Goal: Book appointment/travel/reservation

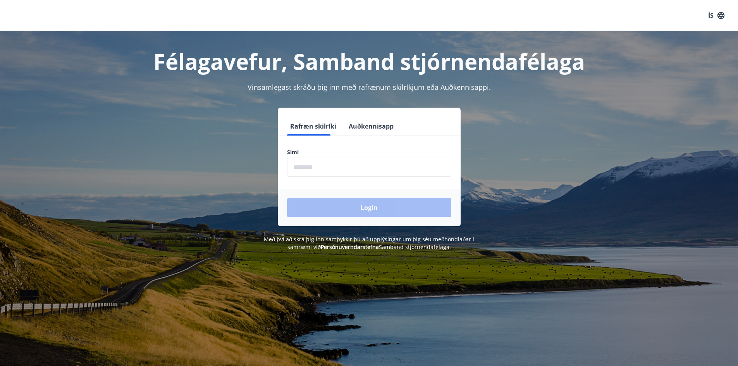
click at [321, 166] on input "phone" at bounding box center [369, 167] width 164 height 19
type input "********"
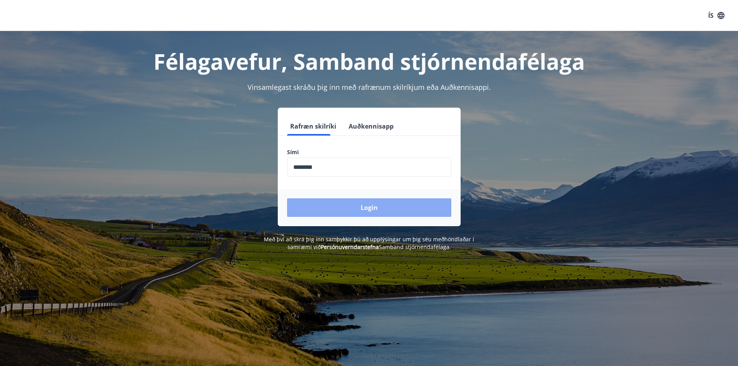
click at [369, 204] on button "Login" at bounding box center [369, 207] width 164 height 19
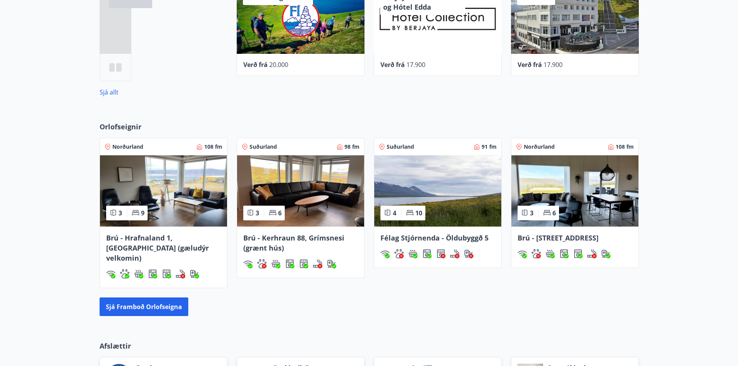
scroll to position [504, 0]
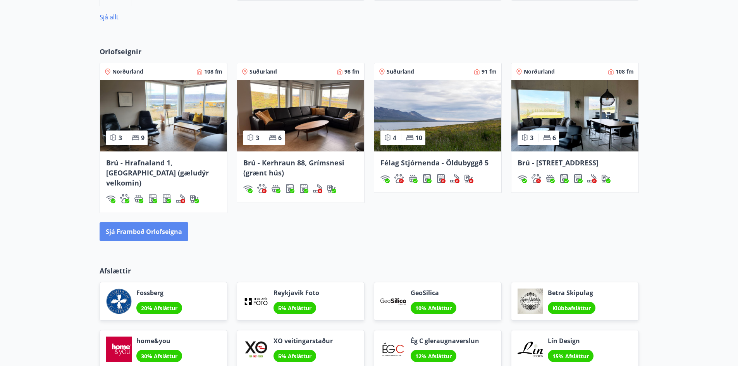
click at [142, 222] on button "Sjá framboð orlofseigna" at bounding box center [144, 231] width 89 height 19
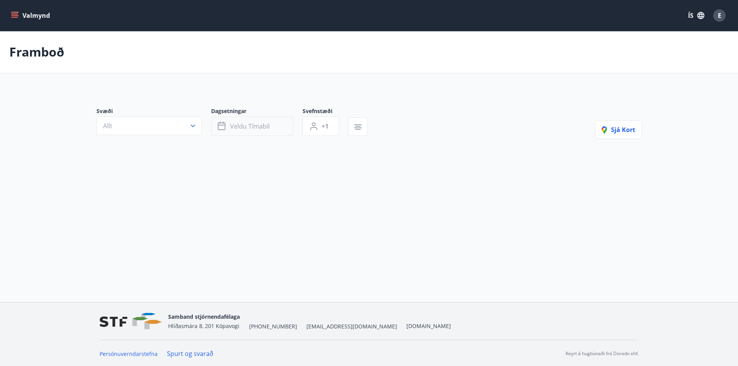
click at [237, 126] on span "Veldu tímabil" at bounding box center [250, 126] width 40 height 9
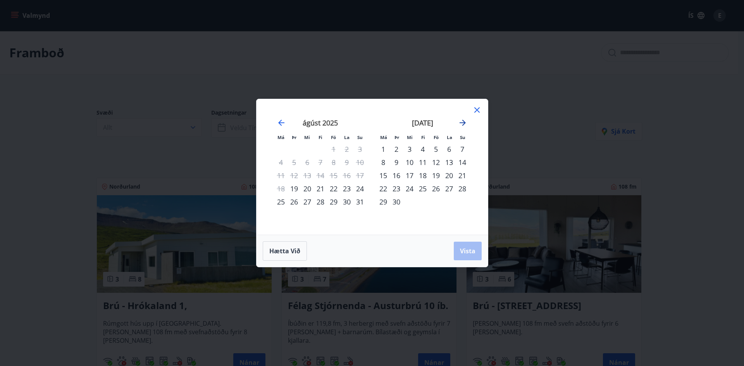
click at [464, 123] on icon "Move forward to switch to the next month." at bounding box center [463, 123] width 6 height 6
click at [423, 187] on div "23" at bounding box center [422, 188] width 13 height 13
click at [462, 190] on div "26" at bounding box center [462, 188] width 13 height 13
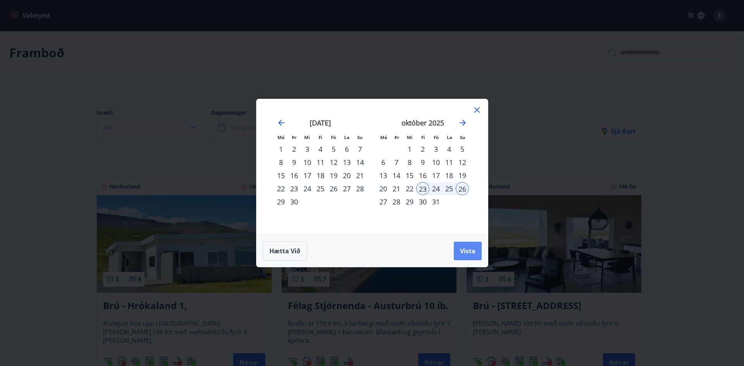
click at [467, 249] on span "Vista" at bounding box center [467, 251] width 15 height 9
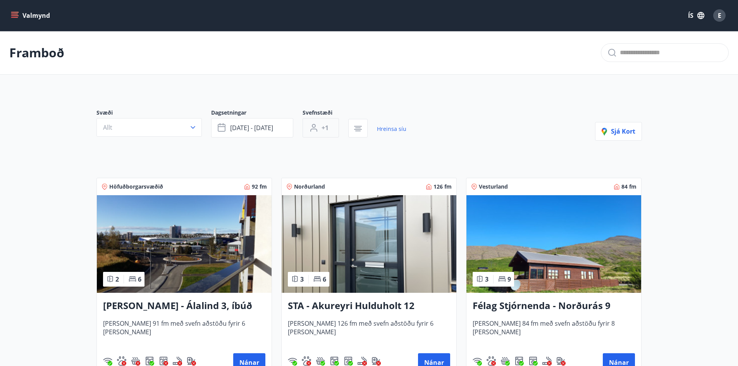
click at [326, 129] on span "+1" at bounding box center [325, 128] width 7 height 9
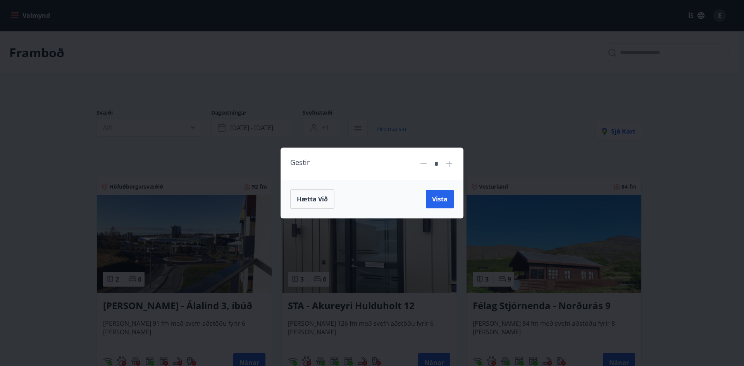
click at [448, 165] on icon at bounding box center [448, 163] width 9 height 9
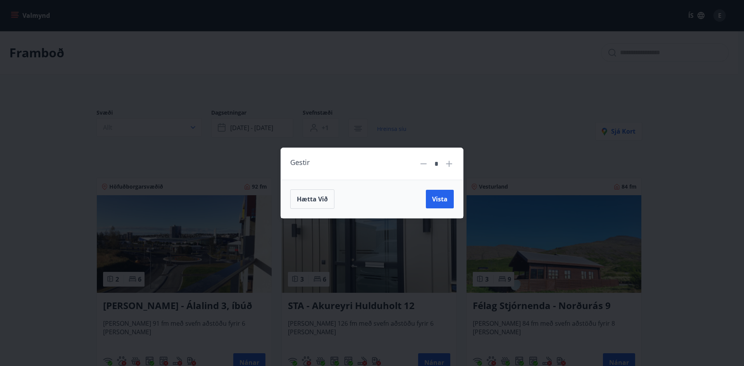
click at [448, 165] on icon at bounding box center [448, 163] width 9 height 9
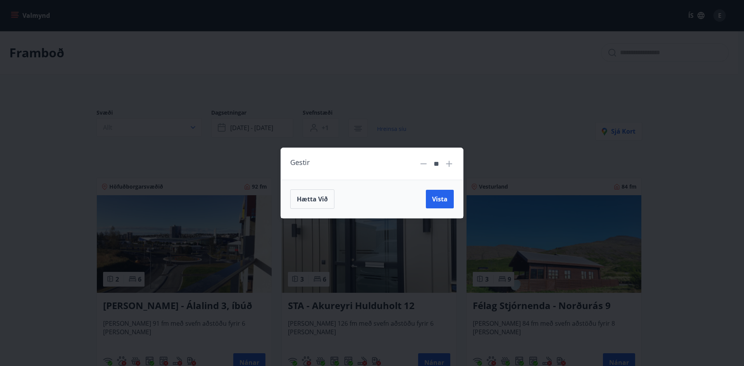
click at [448, 165] on icon at bounding box center [448, 163] width 9 height 9
click at [444, 193] on button "Vista" at bounding box center [440, 199] width 28 height 19
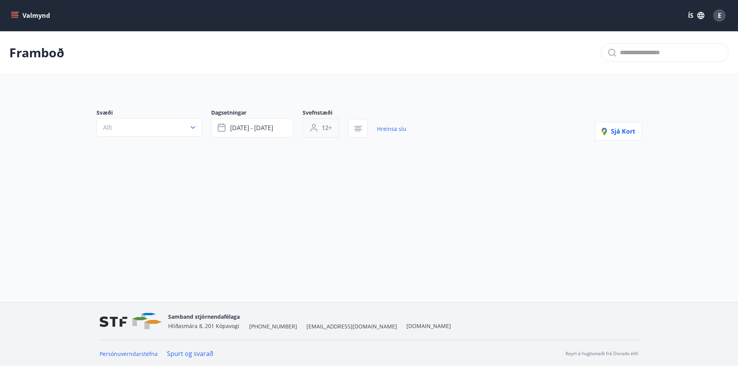
click at [326, 128] on span "12+" at bounding box center [327, 128] width 10 height 9
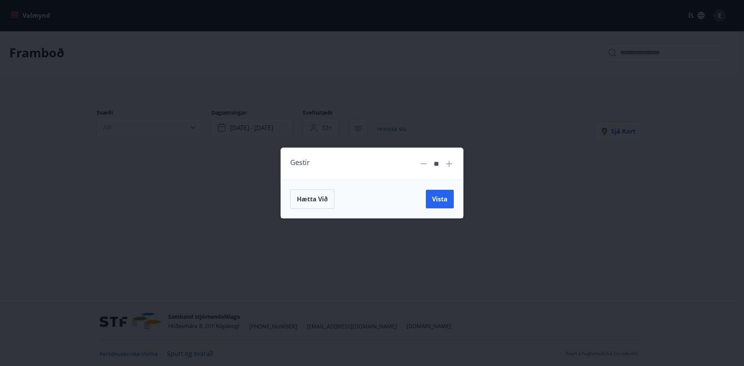
click at [424, 162] on icon at bounding box center [423, 163] width 9 height 9
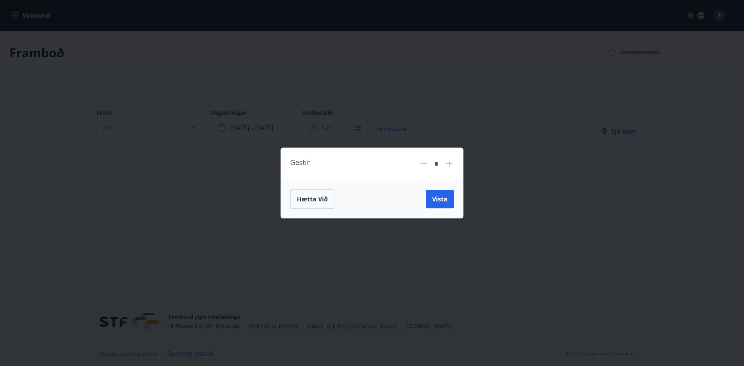
click at [424, 162] on icon at bounding box center [423, 163] width 9 height 9
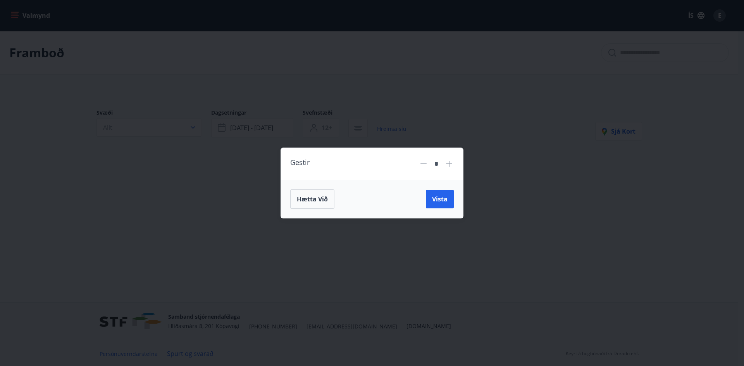
click at [424, 162] on icon at bounding box center [423, 163] width 9 height 9
type input "*"
click at [442, 200] on span "Vista" at bounding box center [439, 199] width 15 height 9
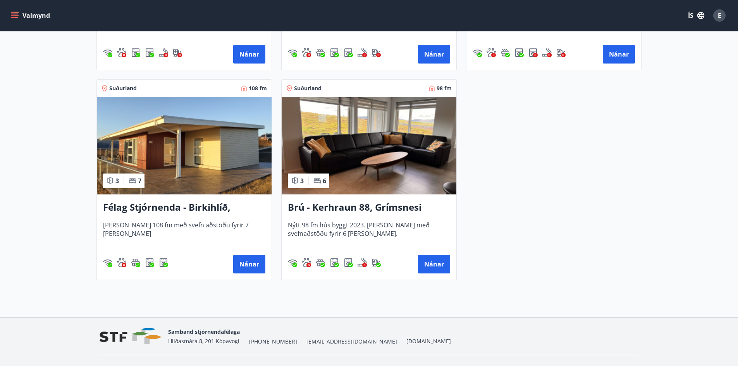
scroll to position [955, 0]
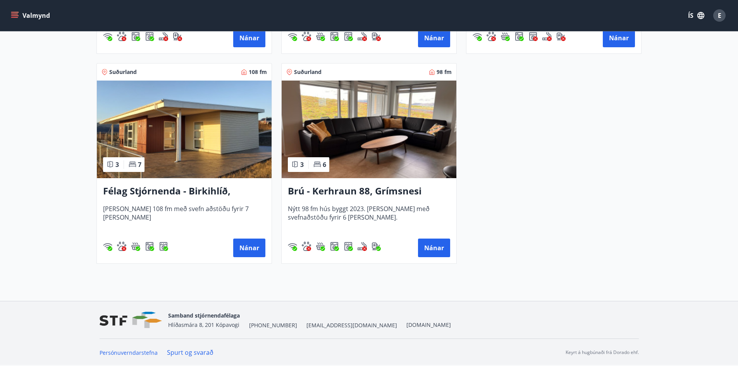
click at [179, 146] on img at bounding box center [184, 130] width 175 height 98
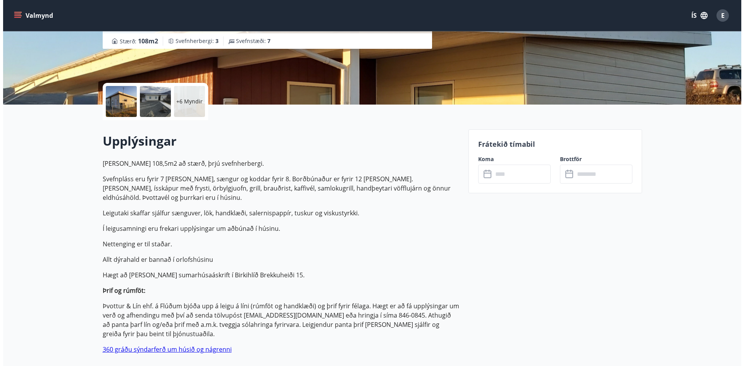
scroll to position [102, 0]
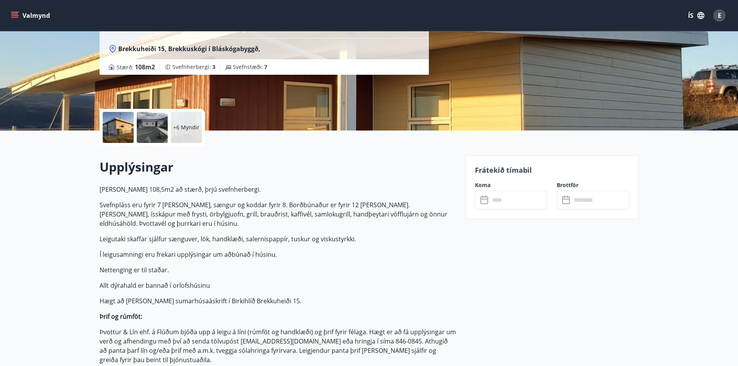
click at [183, 130] on p "+6 Myndir" at bounding box center [186, 128] width 26 height 8
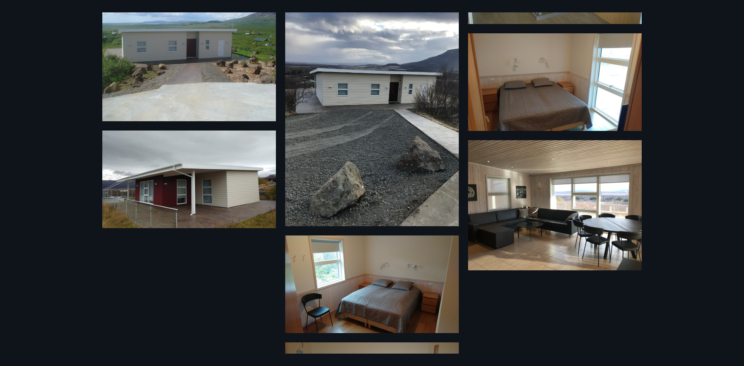
scroll to position [255, 0]
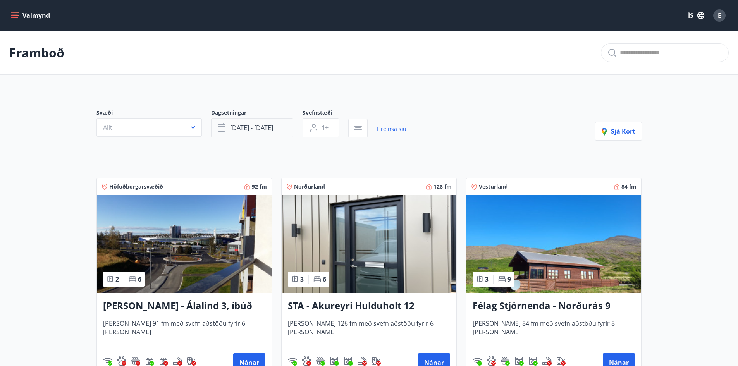
click at [254, 129] on span "okt 23 - okt 26" at bounding box center [251, 128] width 43 height 9
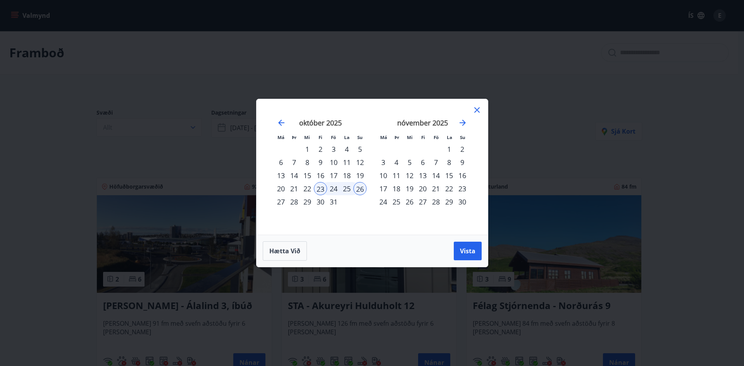
click at [317, 189] on div "23" at bounding box center [320, 188] width 13 height 13
click at [280, 202] on div "27" at bounding box center [280, 201] width 13 height 13
click at [463, 253] on span "Vista" at bounding box center [467, 251] width 15 height 9
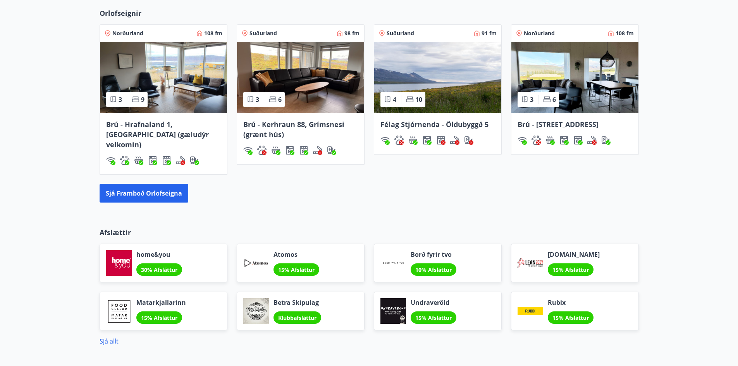
scroll to position [542, 0]
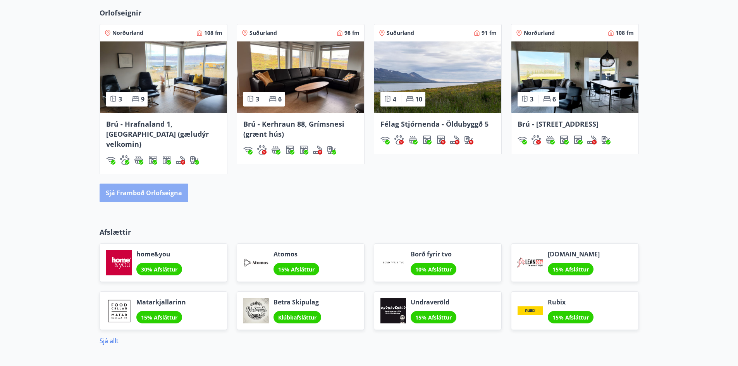
click at [144, 184] on button "Sjá framboð orlofseigna" at bounding box center [144, 193] width 89 height 19
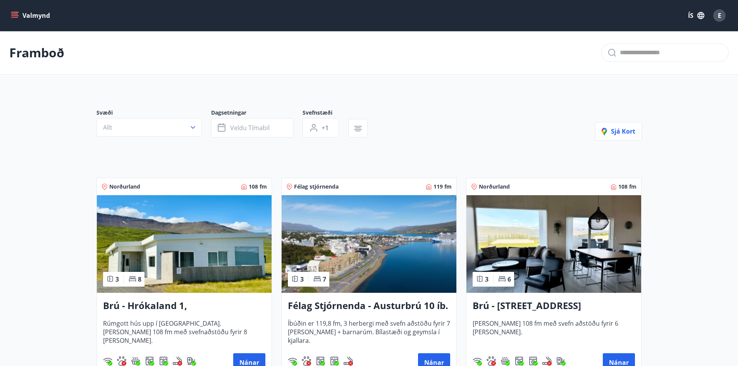
click at [15, 14] on icon "menu" at bounding box center [14, 14] width 7 height 1
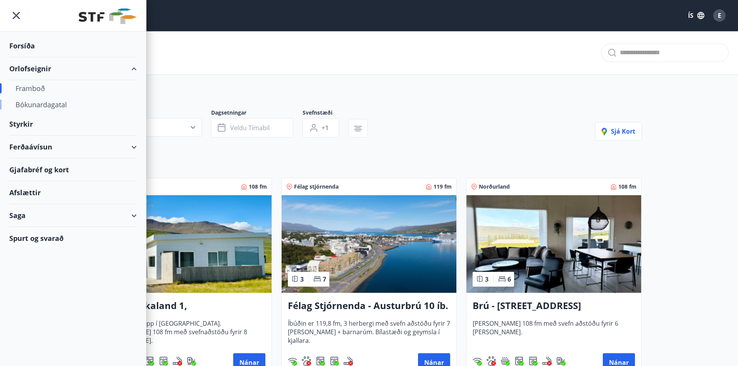
click at [52, 102] on div "Bókunardagatal" at bounding box center [72, 104] width 115 height 16
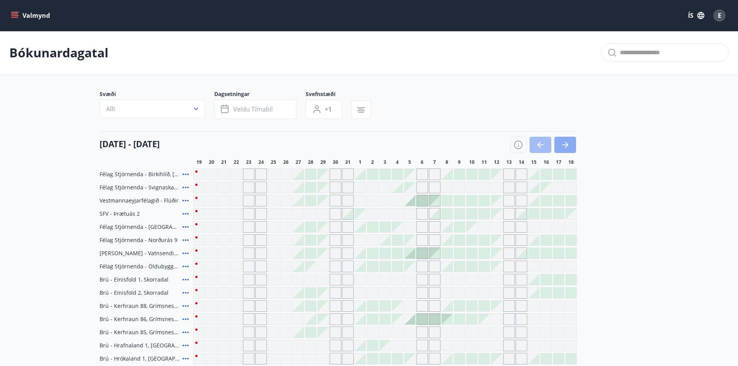
click at [566, 146] on icon "button" at bounding box center [565, 144] width 9 height 9
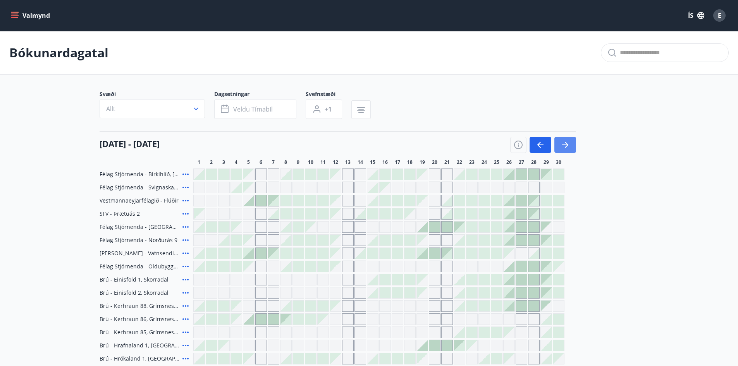
click at [568, 145] on icon "button" at bounding box center [565, 144] width 9 height 9
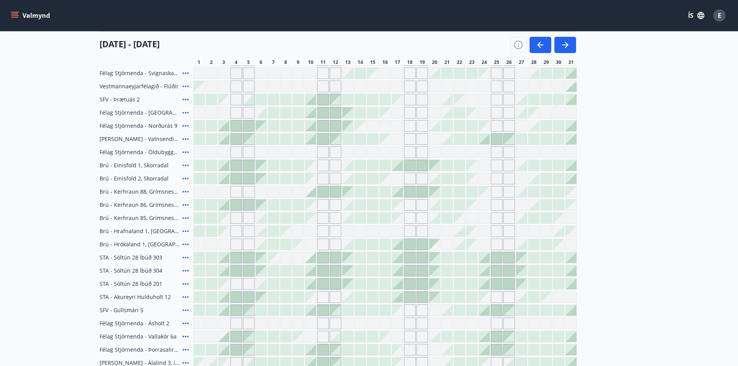
scroll to position [116, 0]
click at [185, 322] on icon at bounding box center [186, 322] width 6 height 2
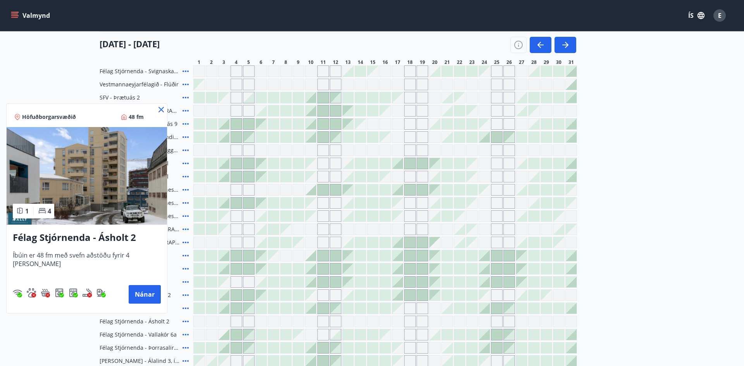
click at [157, 110] on icon at bounding box center [161, 109] width 9 height 9
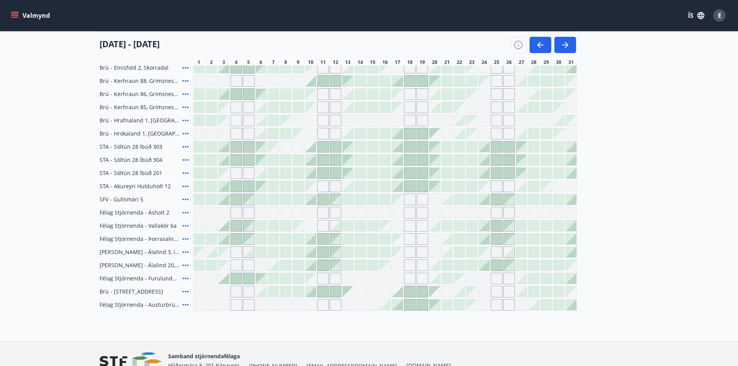
scroll to position [232, 0]
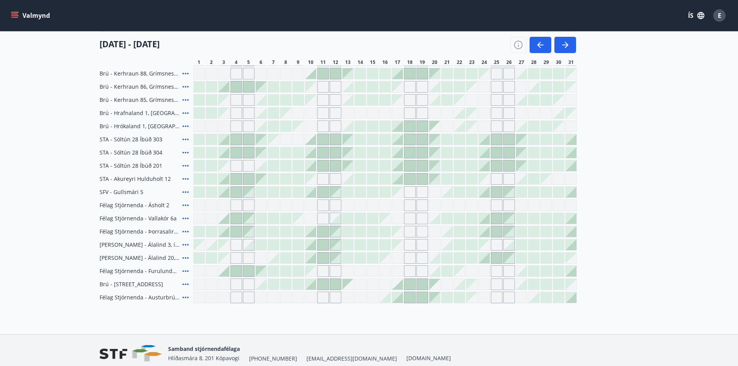
click at [183, 272] on icon at bounding box center [185, 271] width 9 height 9
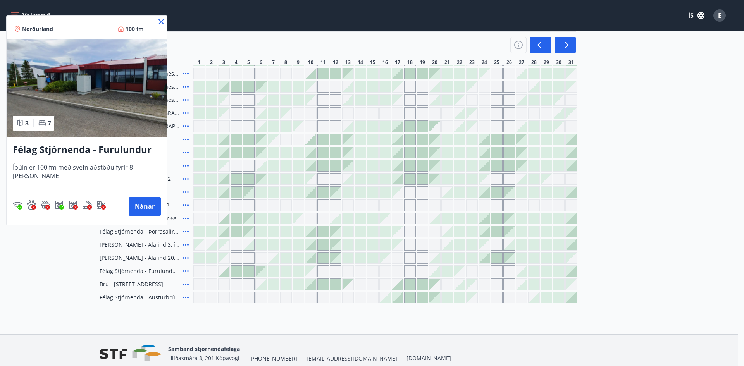
click at [159, 21] on icon at bounding box center [161, 21] width 9 height 9
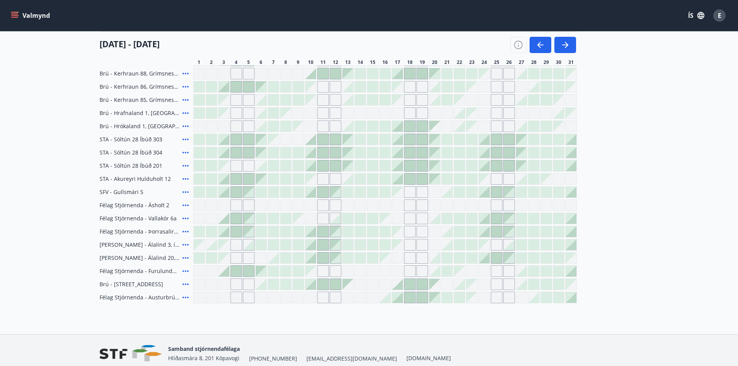
click at [184, 297] on icon at bounding box center [185, 297] width 9 height 9
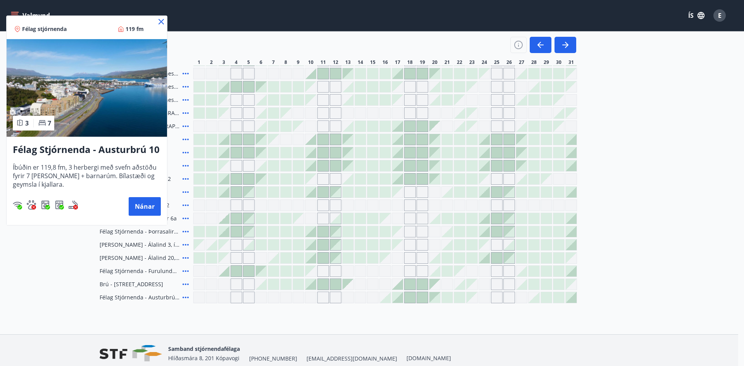
click at [161, 22] on icon at bounding box center [161, 21] width 9 height 9
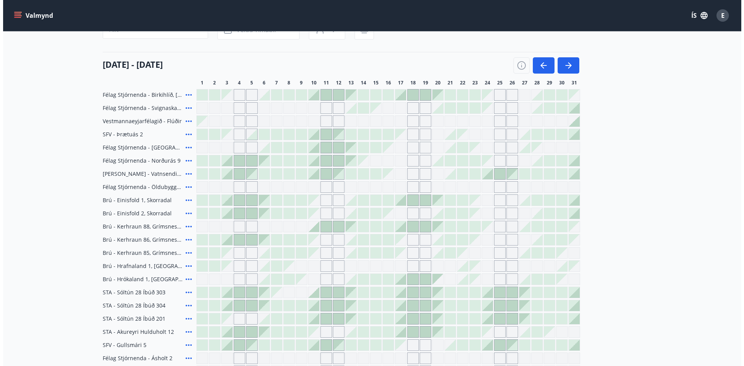
scroll to position [77, 0]
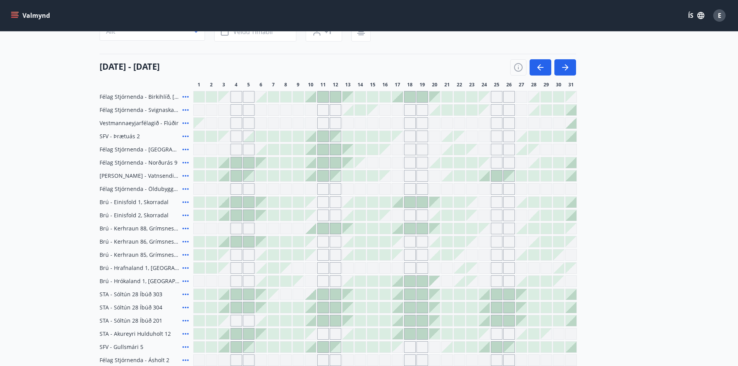
click at [185, 110] on icon at bounding box center [186, 110] width 6 height 2
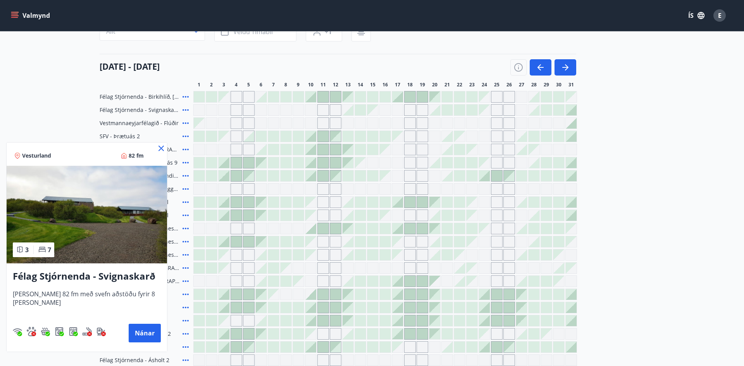
drag, startPoint x: 162, startPoint y: 147, endPoint x: 187, endPoint y: 127, distance: 32.1
click at [162, 146] on icon at bounding box center [161, 148] width 9 height 9
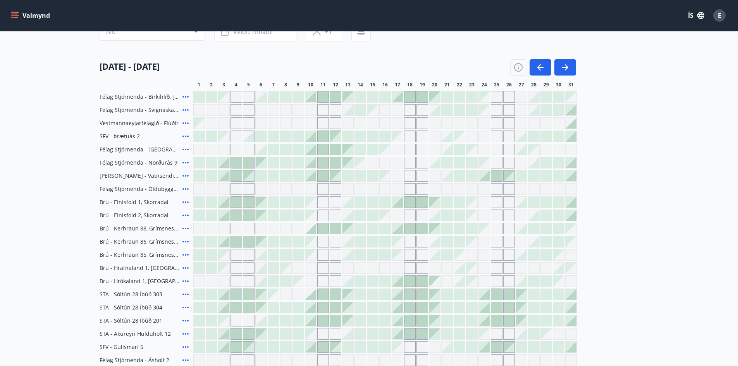
click at [185, 122] on icon at bounding box center [185, 123] width 9 height 9
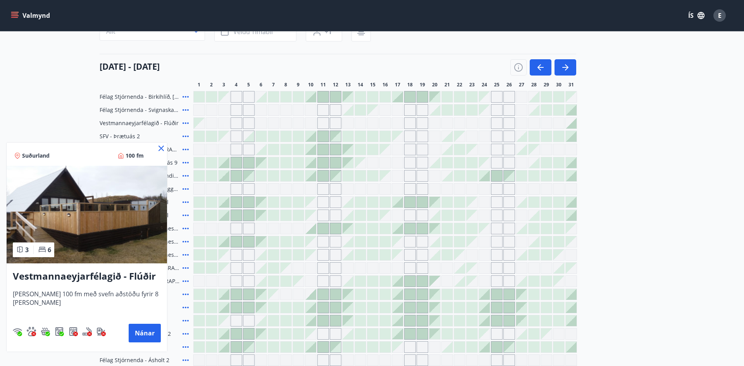
click at [162, 150] on icon at bounding box center [160, 148] width 5 height 5
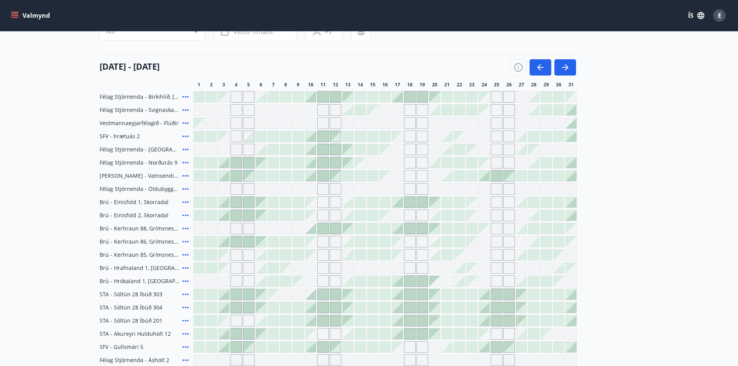
click at [184, 135] on icon at bounding box center [185, 136] width 9 height 9
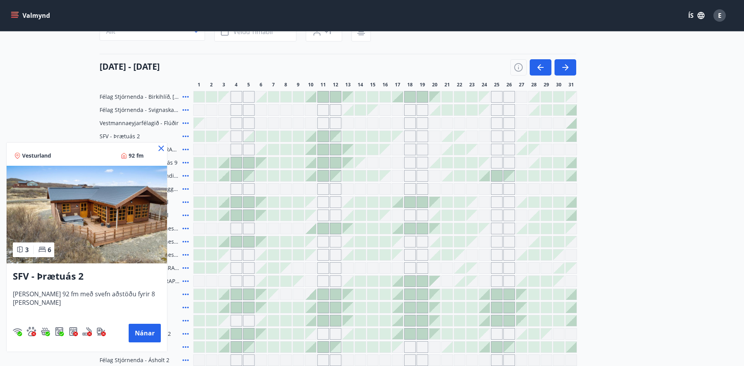
click at [157, 149] on icon at bounding box center [161, 148] width 9 height 9
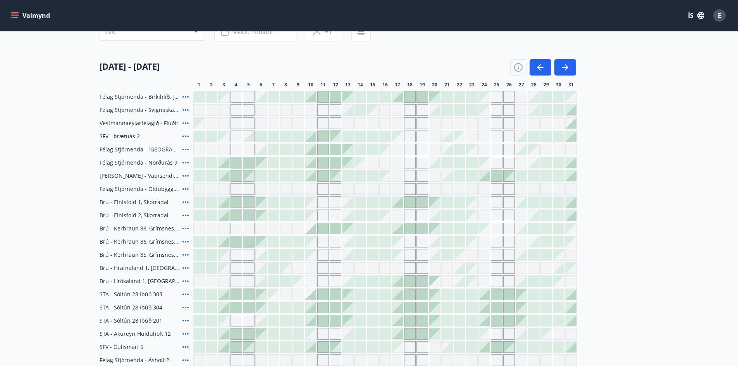
click at [183, 160] on icon at bounding box center [185, 162] width 9 height 9
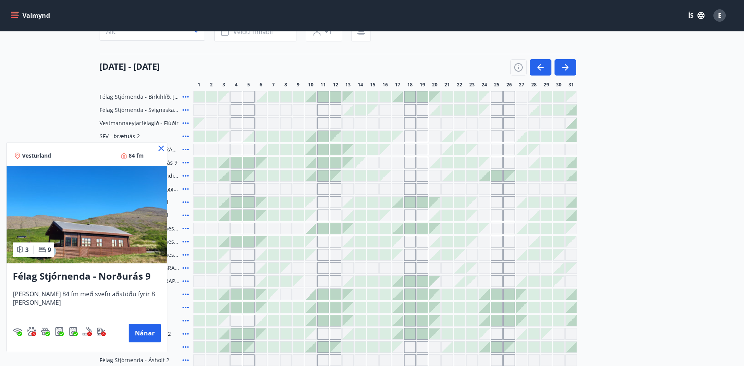
click at [157, 148] on icon at bounding box center [161, 148] width 9 height 9
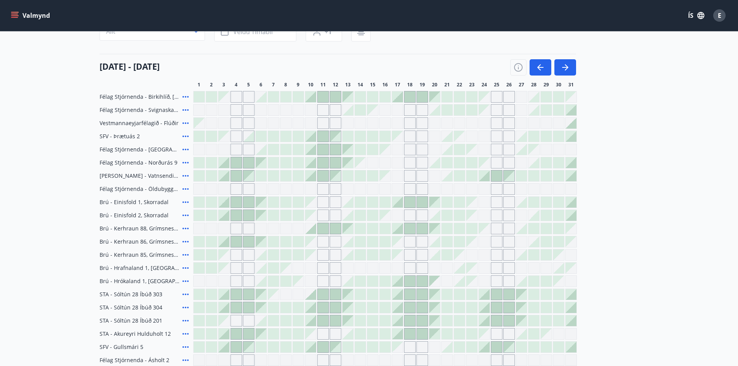
click at [185, 201] on icon at bounding box center [185, 202] width 9 height 9
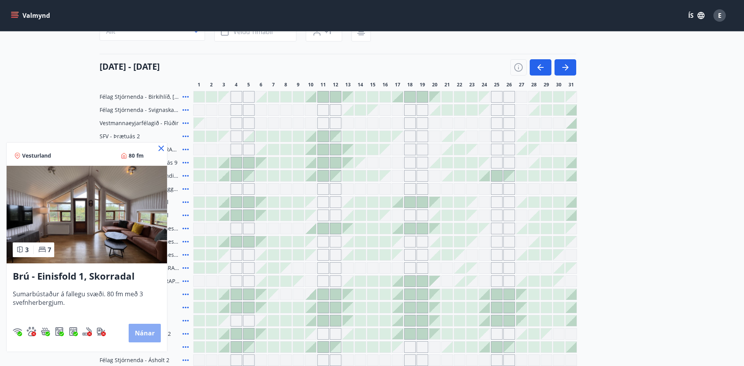
click at [143, 332] on button "Nánar" at bounding box center [145, 333] width 32 height 19
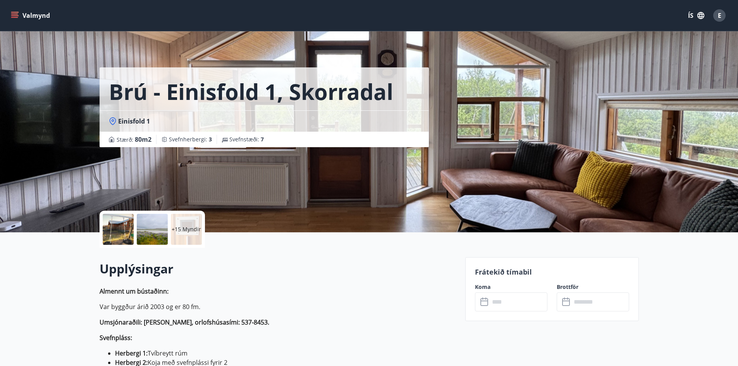
click at [183, 228] on p "+15 Myndir" at bounding box center [186, 230] width 29 height 8
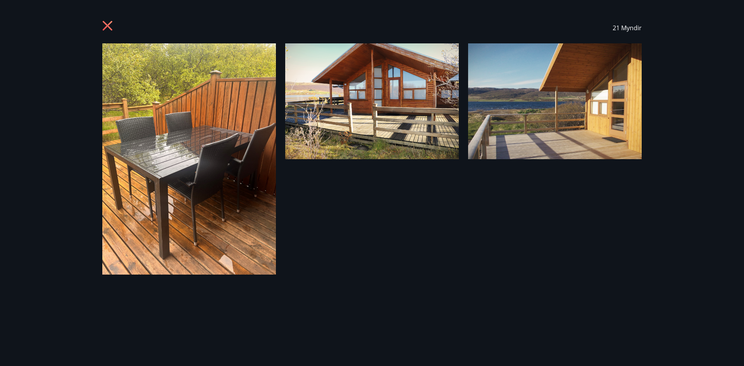
click at [103, 22] on icon at bounding box center [108, 26] width 10 height 10
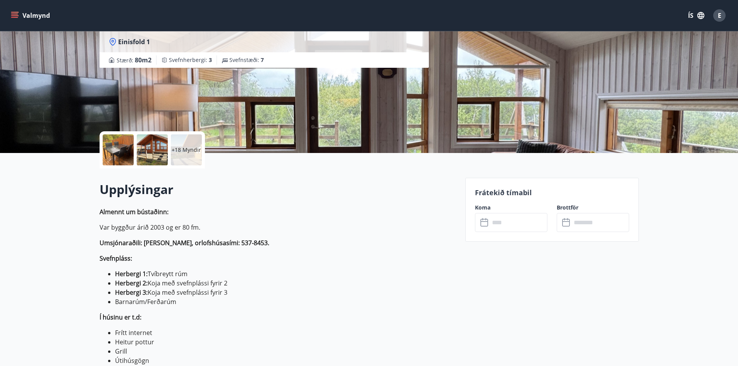
scroll to position [77, 0]
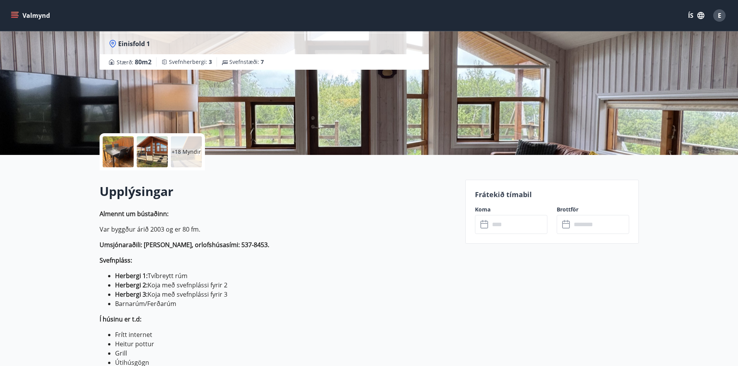
drag, startPoint x: 111, startPoint y: 150, endPoint x: 320, endPoint y: 236, distance: 225.9
click at [323, 239] on p "Almennt um bústaðinn: Var byggður árið 2003 og er 80 fm. [GEOGRAPHIC_DATA]: [PE…" at bounding box center [278, 327] width 356 height 236
drag, startPoint x: 182, startPoint y: 157, endPoint x: 396, endPoint y: 235, distance: 227.8
click at [396, 236] on p "Almennt um bústaðinn: Var byggður árið 2003 og er 80 fm. [GEOGRAPHIC_DATA]: [PE…" at bounding box center [278, 327] width 356 height 236
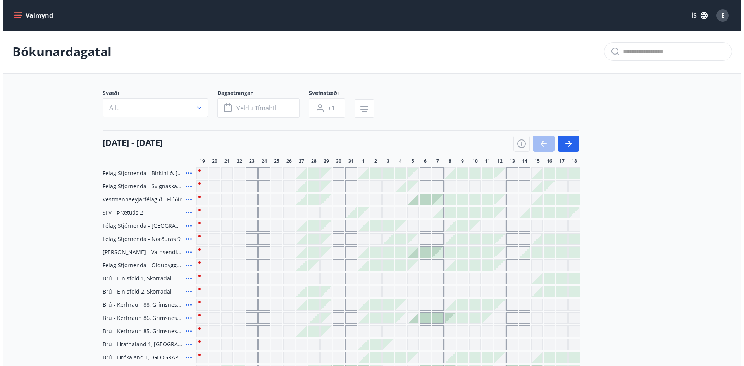
scroll to position [77, 0]
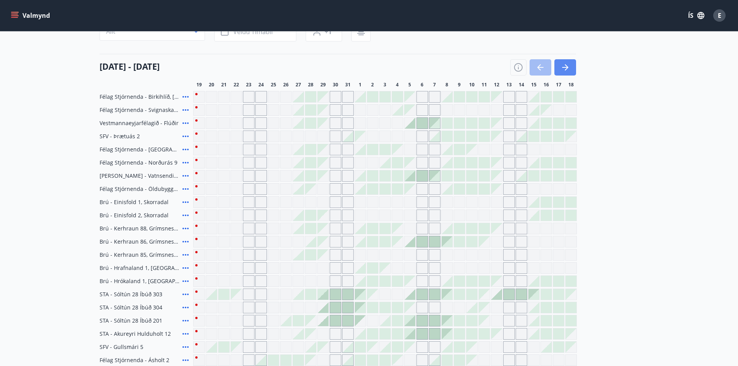
click at [563, 69] on icon "button" at bounding box center [565, 67] width 9 height 9
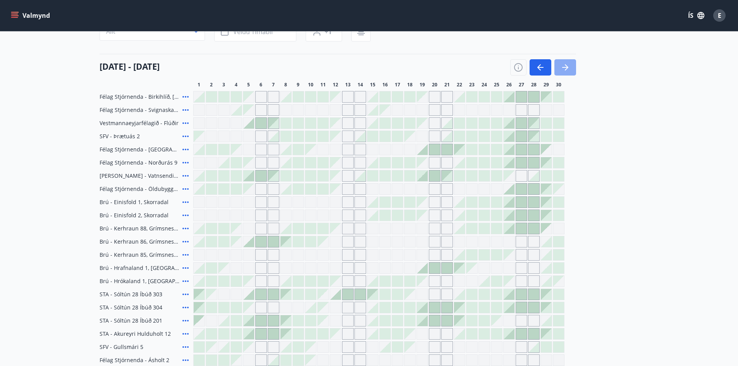
click at [561, 65] on icon "button" at bounding box center [565, 67] width 9 height 9
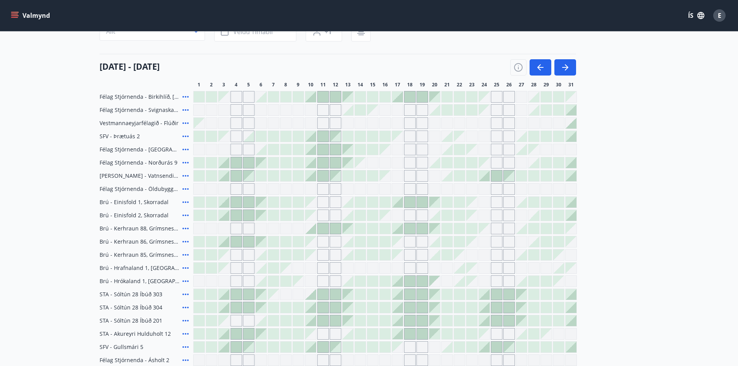
click at [184, 214] on icon at bounding box center [185, 215] width 9 height 9
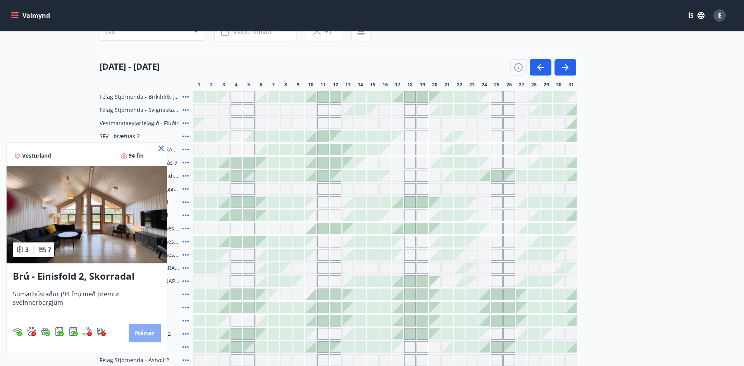
click at [143, 330] on button "Nánar" at bounding box center [145, 333] width 32 height 19
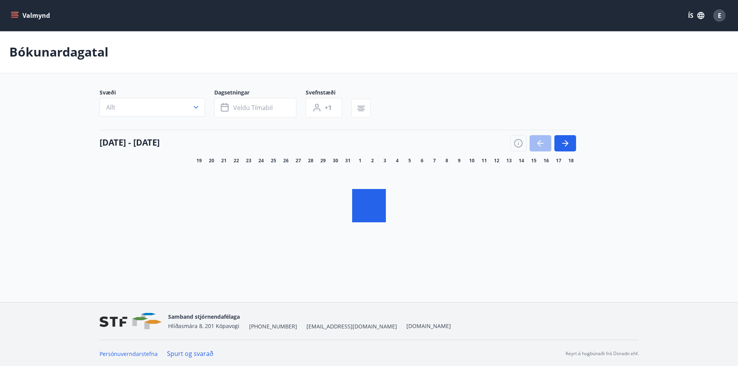
scroll to position [1, 0]
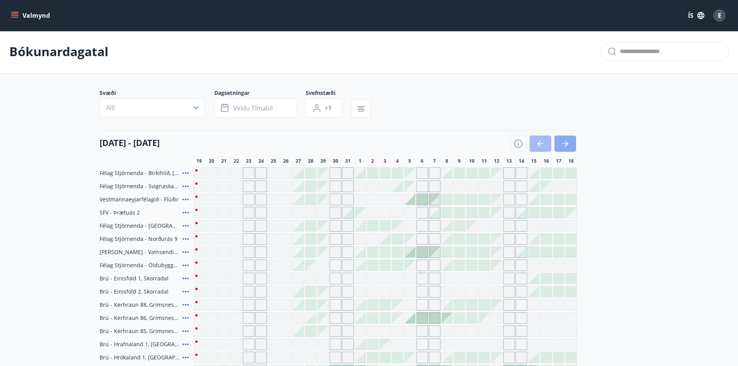
click at [566, 142] on icon "button" at bounding box center [565, 143] width 9 height 9
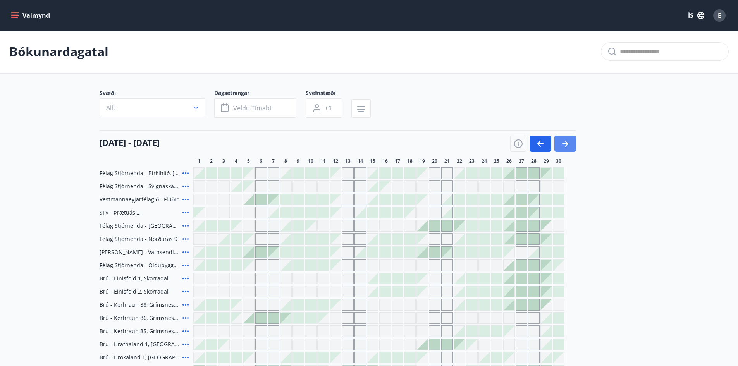
click at [566, 142] on icon "button" at bounding box center [566, 144] width 3 height 6
